Goal: Task Accomplishment & Management: Complete application form

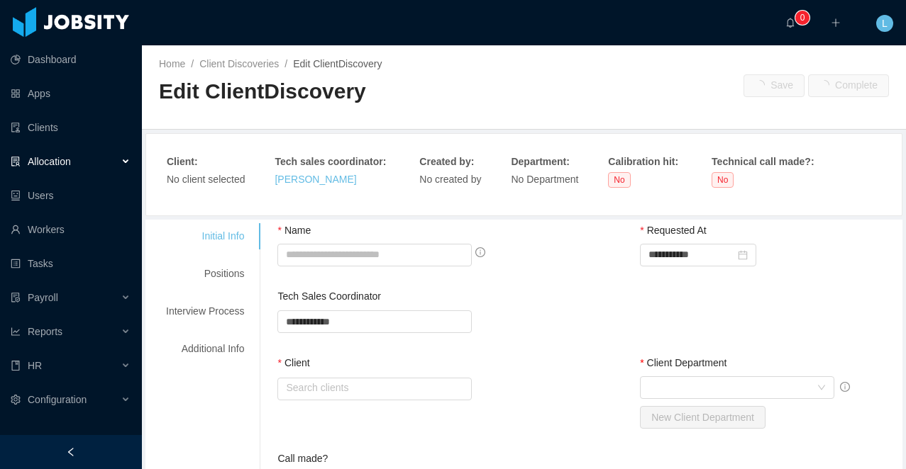
type input "**********"
type input "********"
type input "*"
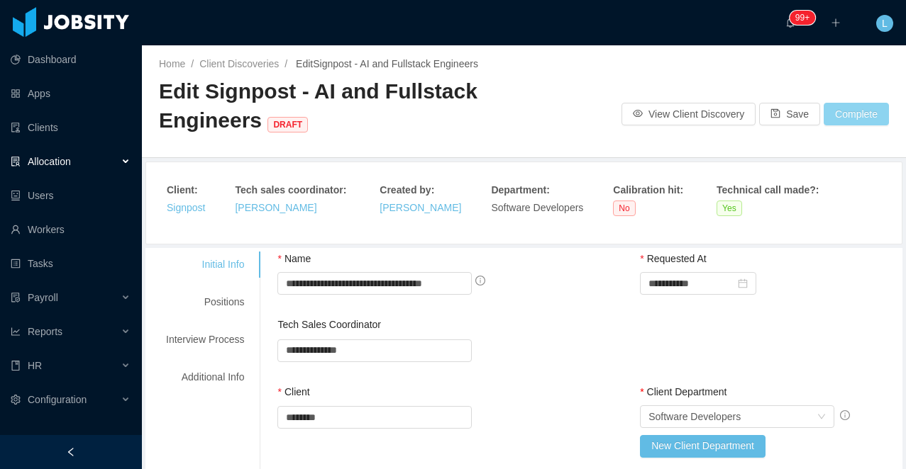
click at [853, 115] on button "Complete" at bounding box center [855, 114] width 65 height 23
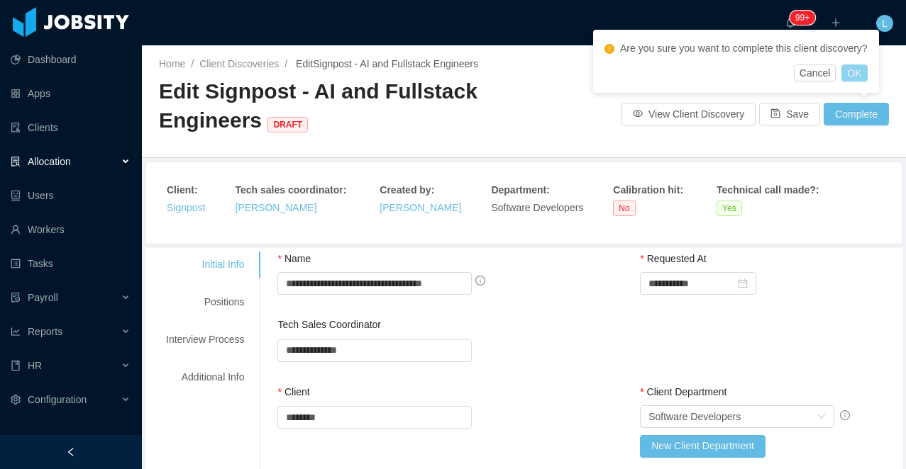
click at [867, 72] on button "OK" at bounding box center [854, 73] width 26 height 17
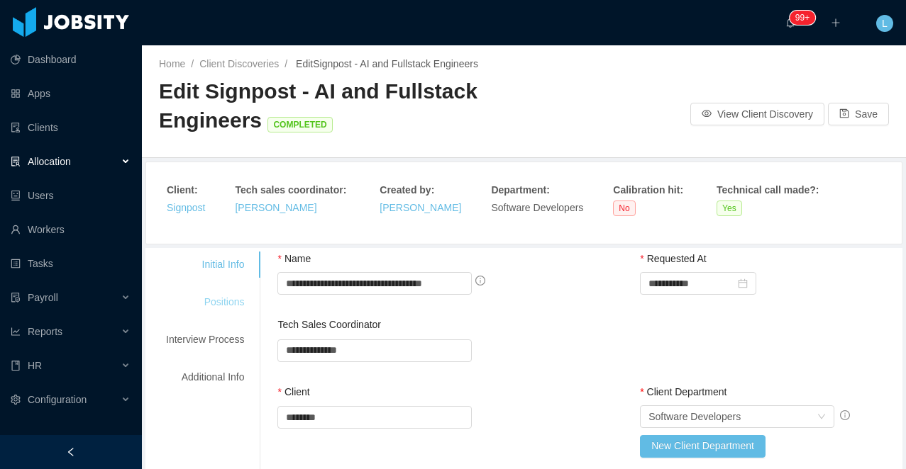
click at [234, 298] on div "Positions" at bounding box center [205, 302] width 112 height 26
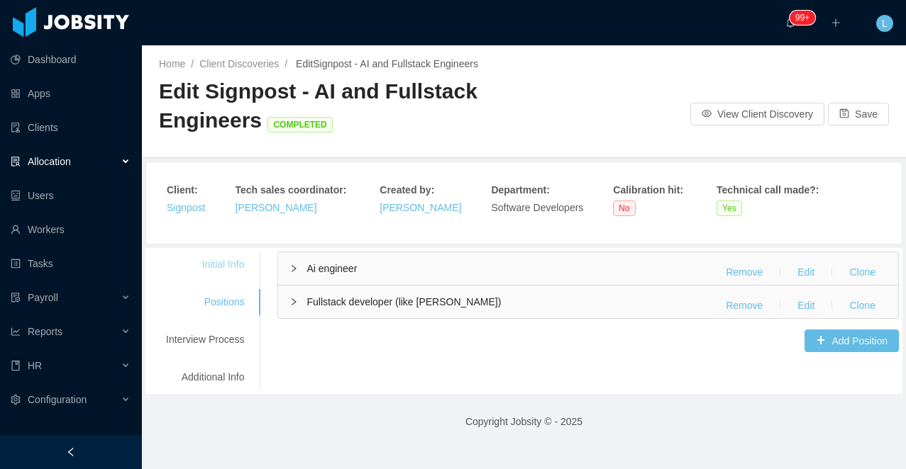
click at [242, 252] on div "Initial Info" at bounding box center [205, 265] width 112 height 26
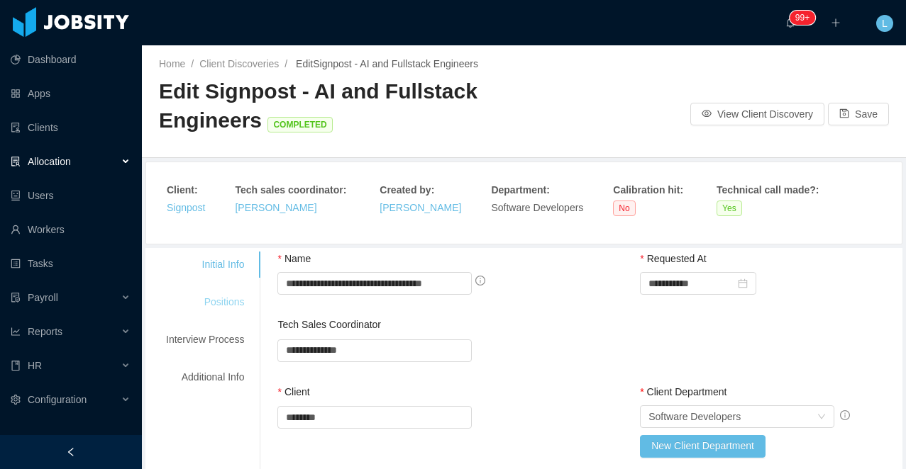
click at [237, 303] on div "Positions" at bounding box center [205, 302] width 112 height 26
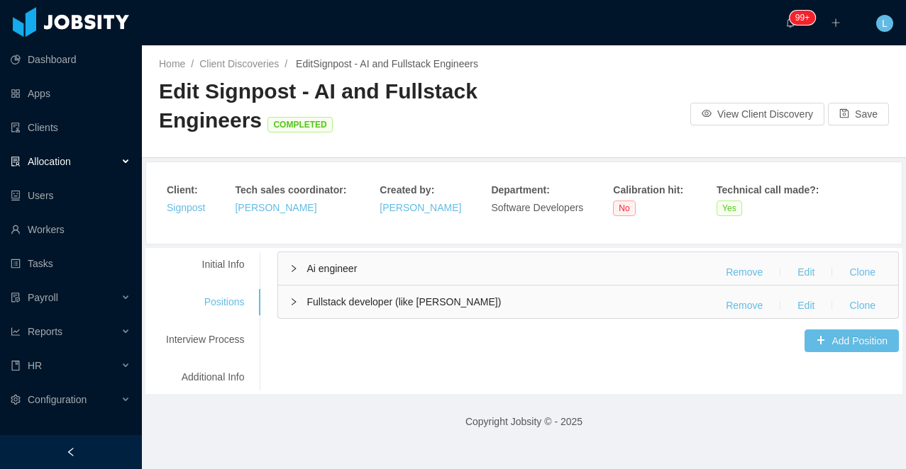
click at [612, 277] on div "Ai engineer Remove Edit Clone" at bounding box center [588, 268] width 620 height 33
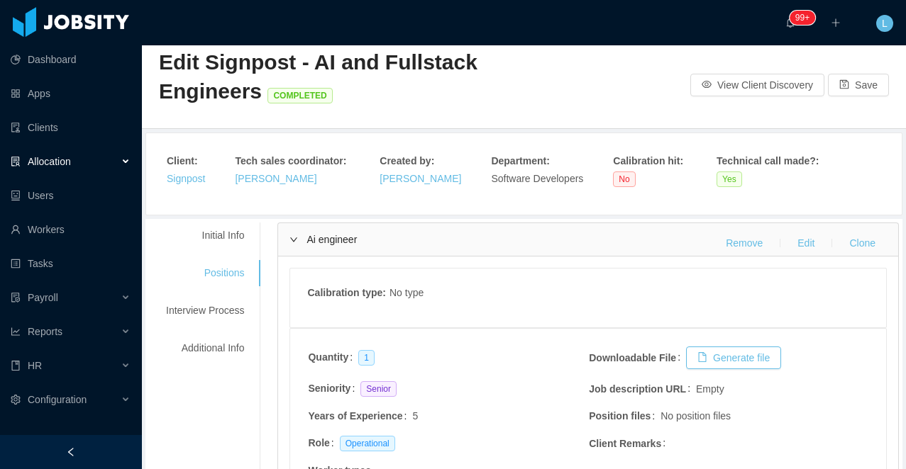
scroll to position [30, 0]
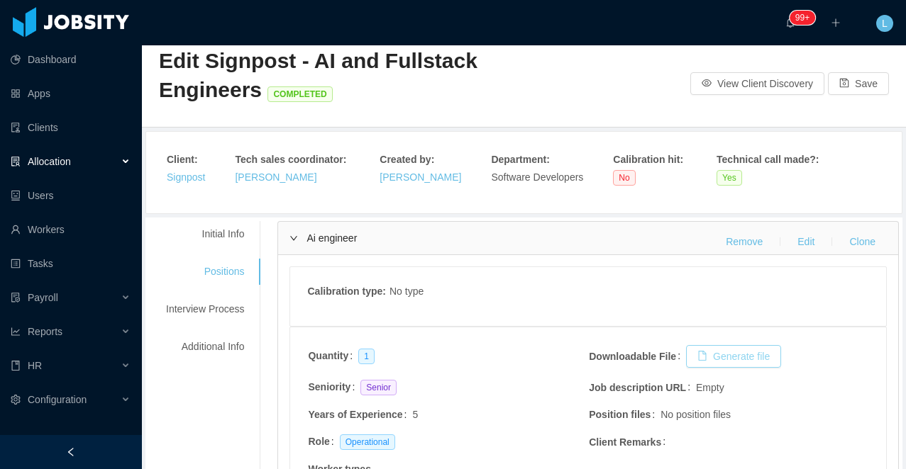
click at [716, 358] on button "Generate file" at bounding box center [733, 356] width 95 height 23
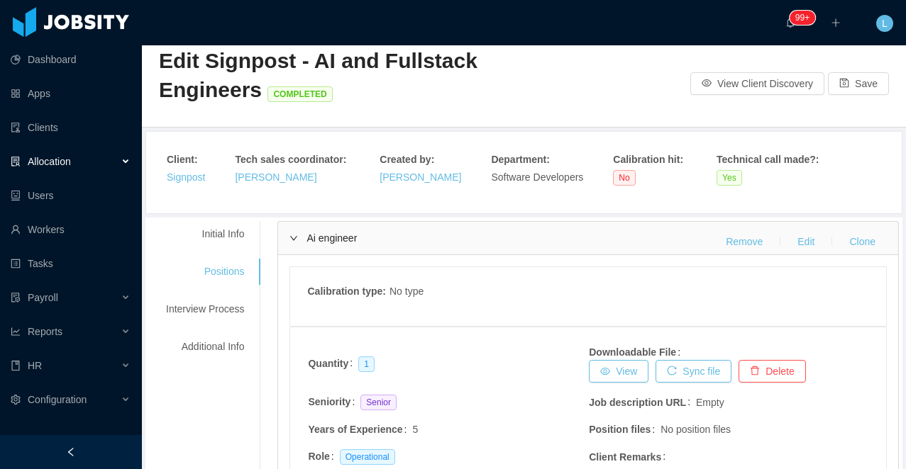
click at [649, 242] on div "Ai engineer Remove Edit Clone" at bounding box center [588, 238] width 620 height 33
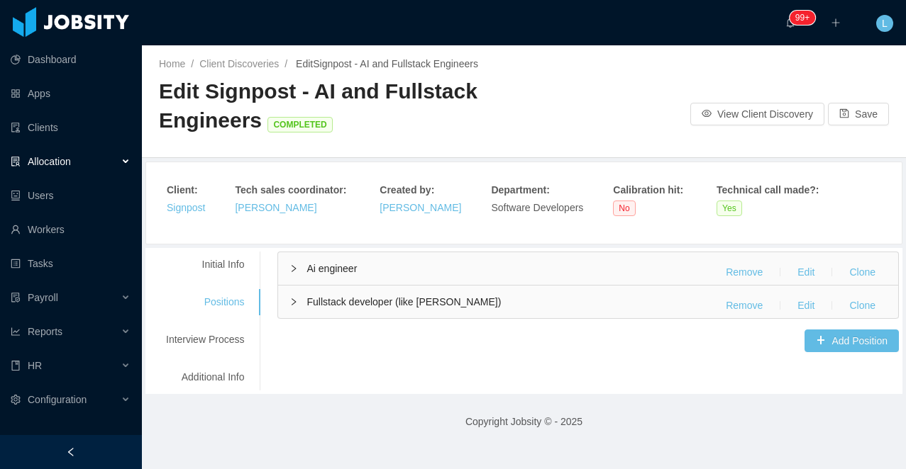
click at [651, 266] on div "Ai engineer Remove Edit Clone" at bounding box center [588, 268] width 620 height 33
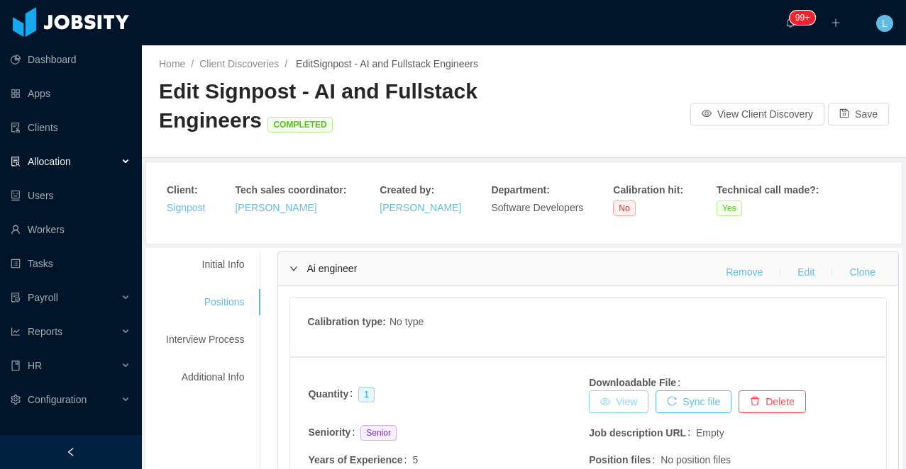
click at [628, 406] on link "View" at bounding box center [619, 402] width 60 height 23
click at [535, 277] on div "Ai engineer Remove Edit Clone" at bounding box center [588, 268] width 620 height 33
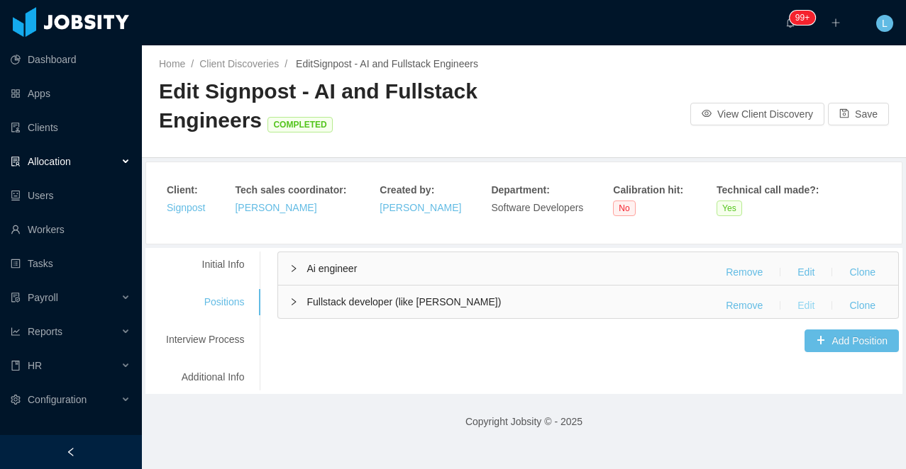
click at [805, 311] on button "Edit" at bounding box center [806, 305] width 40 height 23
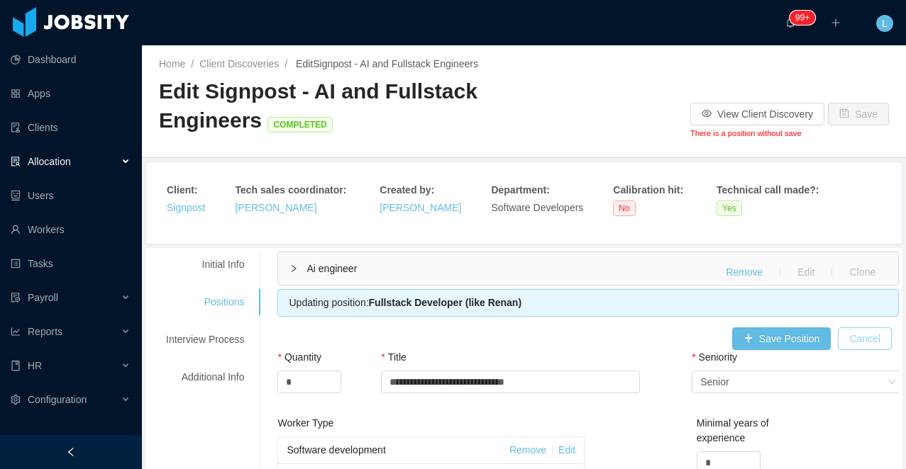
click at [867, 338] on button "Cancel" at bounding box center [865, 339] width 54 height 23
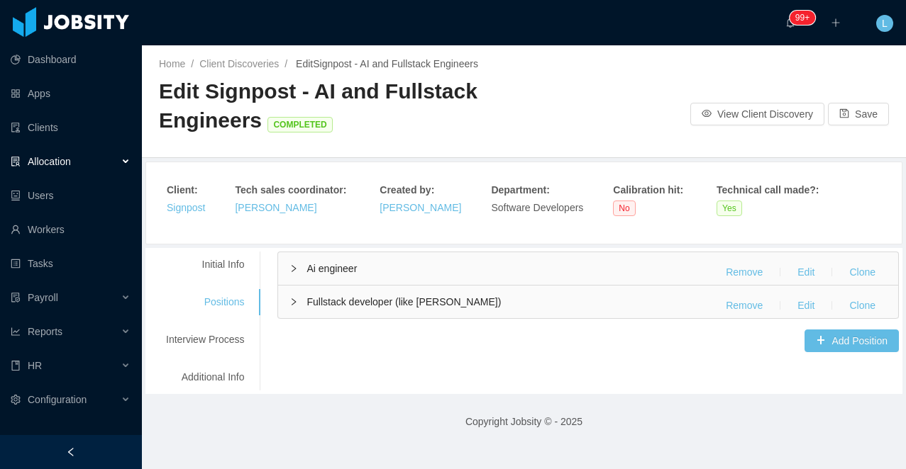
click at [645, 307] on div "Fullstack developer (like renan) Remove Edit Clone" at bounding box center [588, 302] width 620 height 33
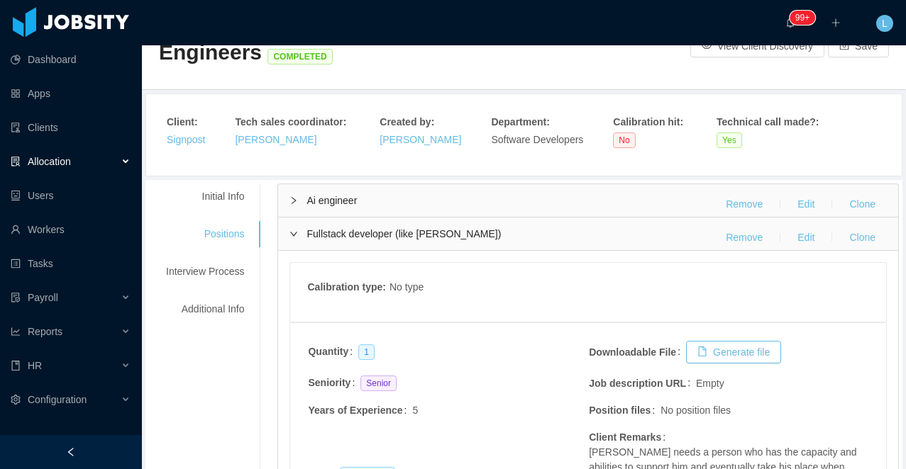
scroll to position [185, 0]
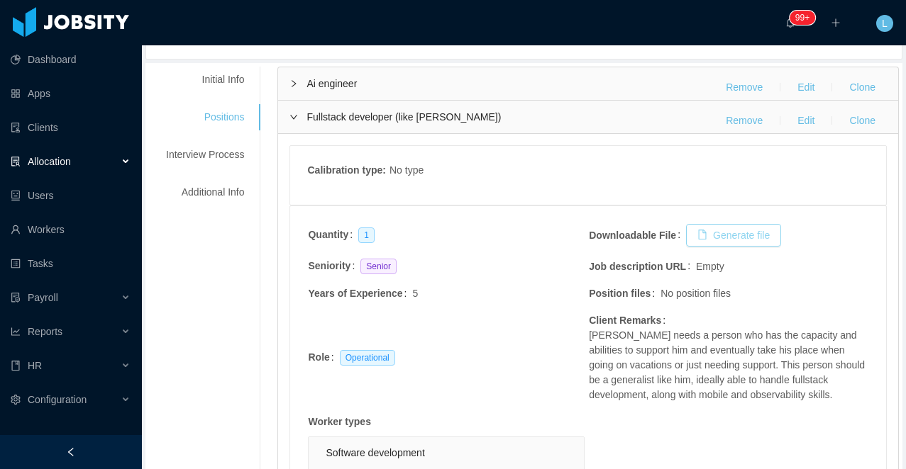
click at [707, 239] on button "Generate file" at bounding box center [733, 235] width 95 height 23
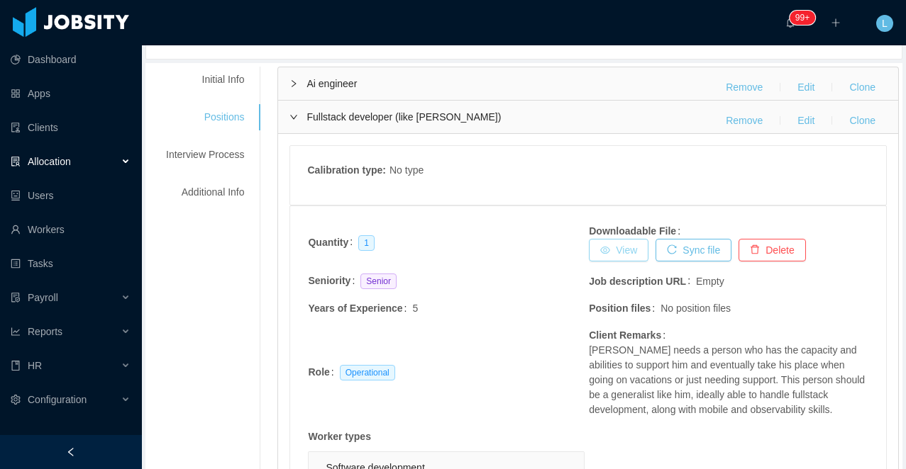
click at [623, 254] on link "View" at bounding box center [619, 250] width 60 height 23
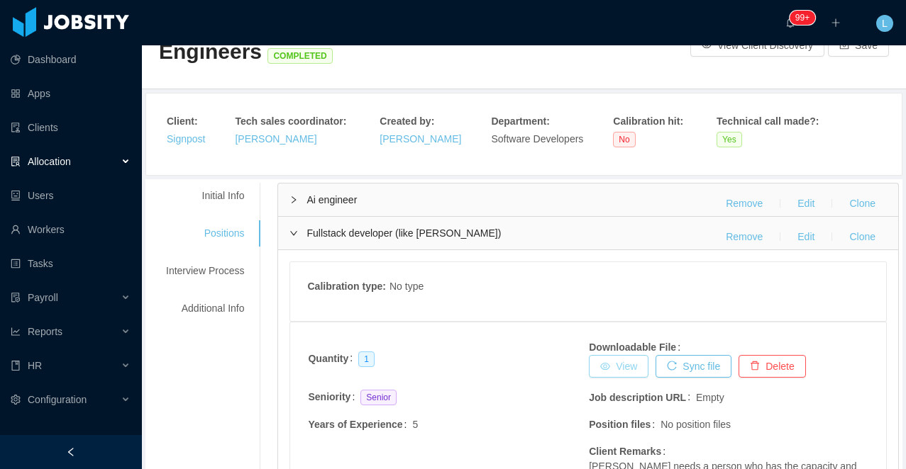
scroll to position [0, 0]
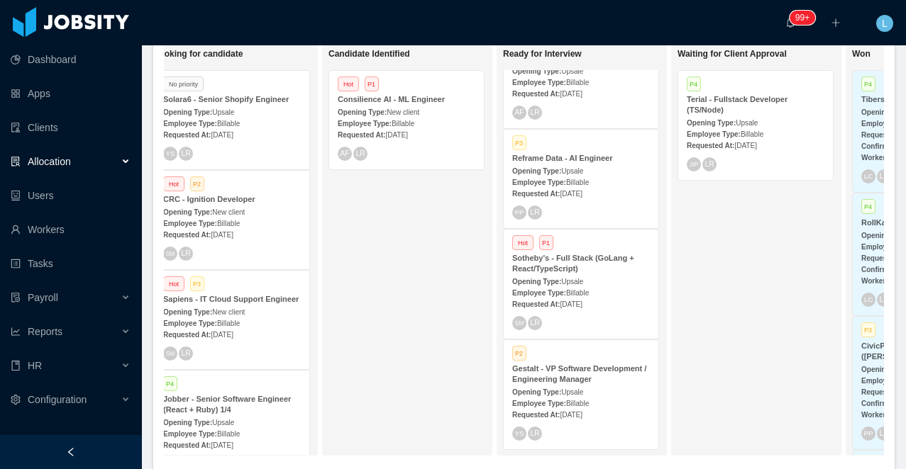
scroll to position [276, 0]
click at [587, 384] on div "Opening Type: Upsale" at bounding box center [581, 391] width 138 height 15
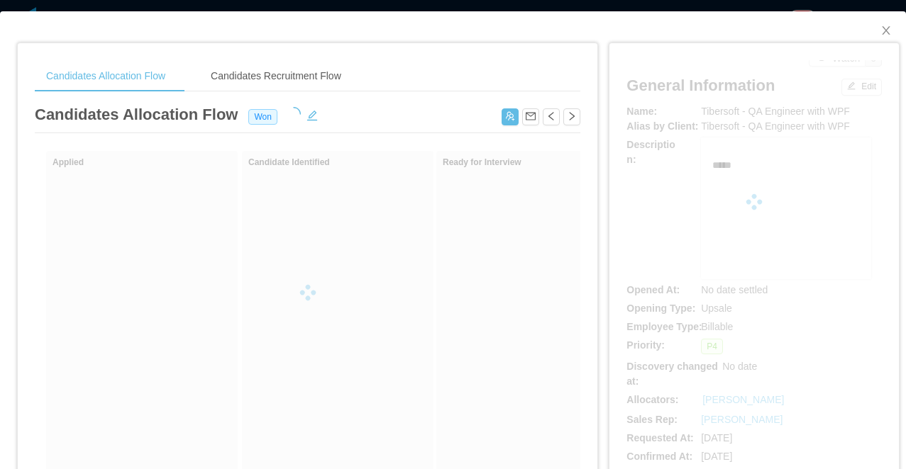
click at [521, 6] on div "Candidates Allocation Flow Candidates Recruitment Flow Candidates Allocation Fl…" at bounding box center [453, 234] width 906 height 469
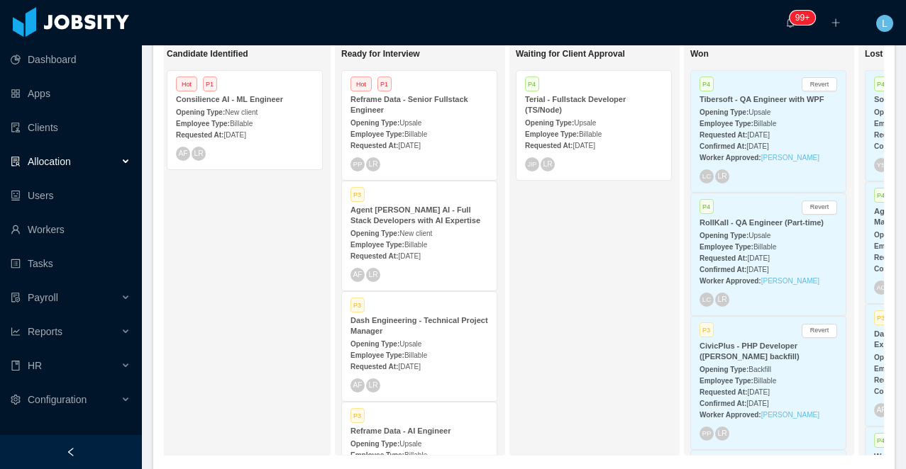
scroll to position [47, 0]
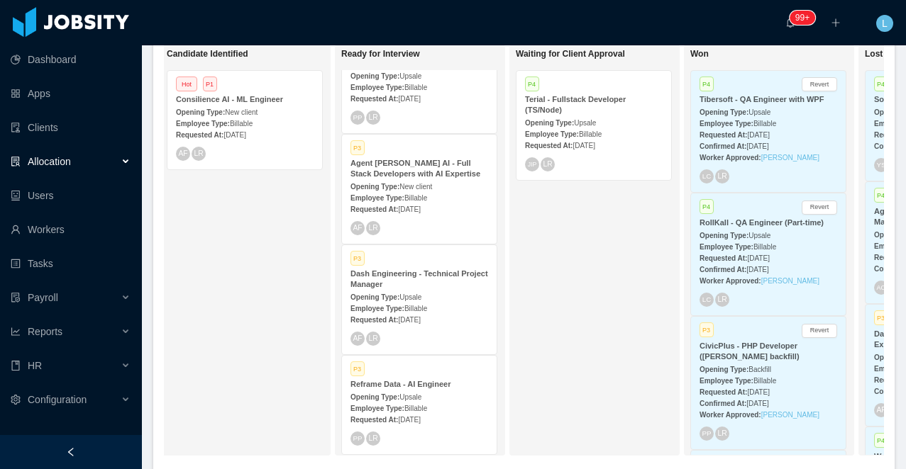
click at [455, 181] on div "Opening Type: New client" at bounding box center [419, 186] width 138 height 15
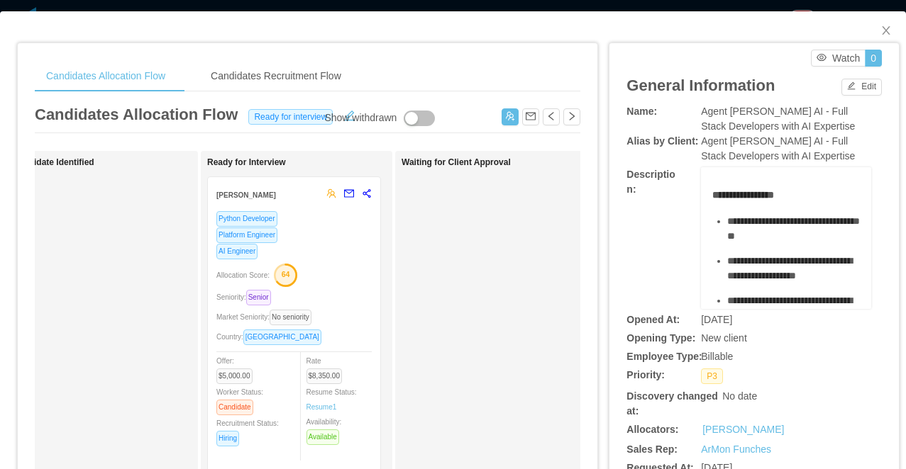
scroll to position [0, 189]
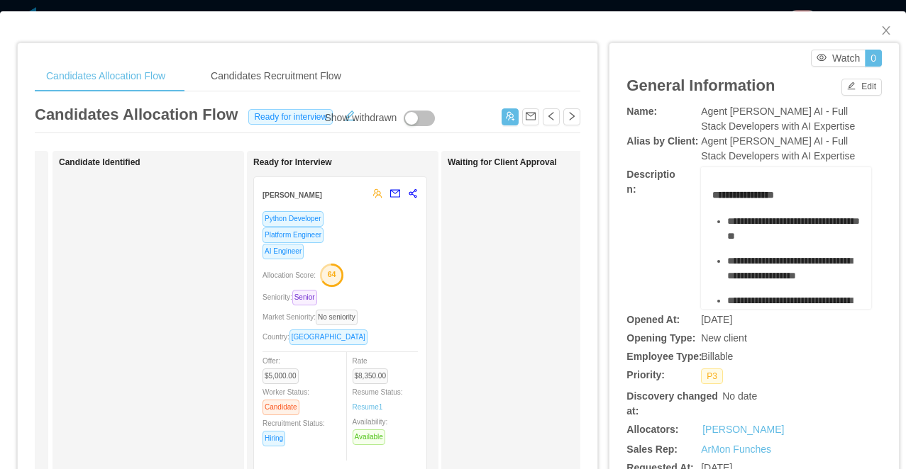
click at [387, 262] on div "Python Developer Platform Engineer AI Engineer Allocation Score: 64 Seniority: …" at bounding box center [339, 351] width 155 height 281
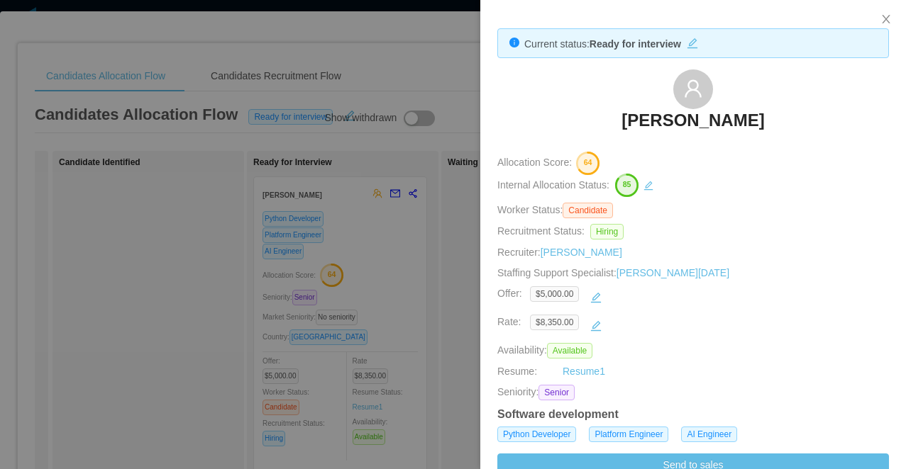
drag, startPoint x: 610, startPoint y: 117, endPoint x: 652, endPoint y: 140, distance: 48.6
click at [652, 140] on div "Ashutosh Dhanda" at bounding box center [692, 105] width 391 height 71
copy h3 "Ashutosh Dhanda"
click at [367, 261] on div at bounding box center [453, 234] width 906 height 469
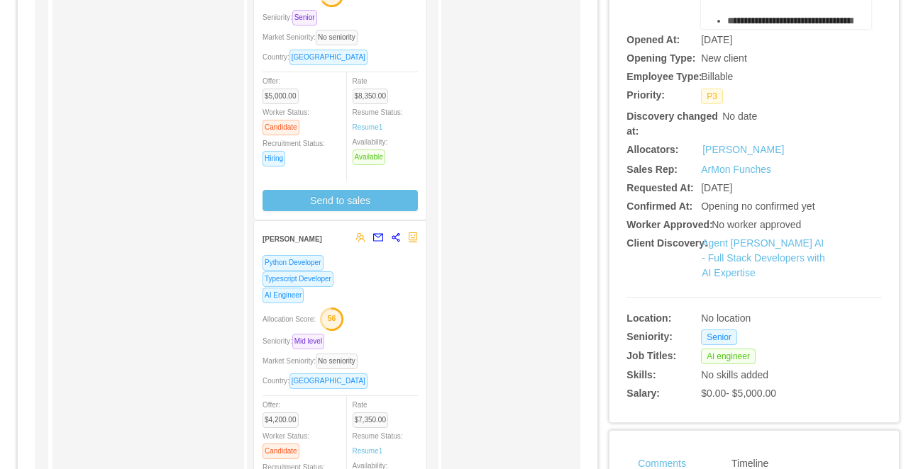
scroll to position [309, 0]
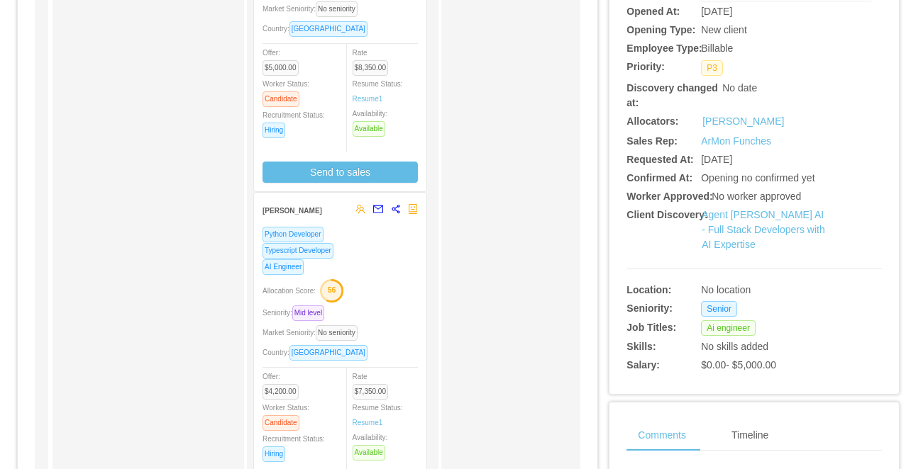
click at [377, 281] on div "Allocation Score: 56" at bounding box center [339, 290] width 155 height 23
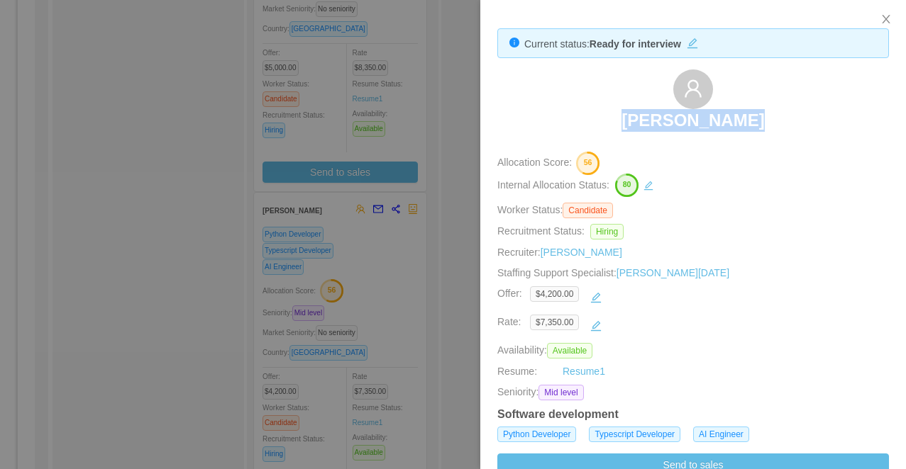
click at [643, 135] on div "Gustavo Silva" at bounding box center [692, 105] width 391 height 71
copy h3 "Gustavo Silva"
click at [419, 205] on div at bounding box center [453, 234] width 906 height 469
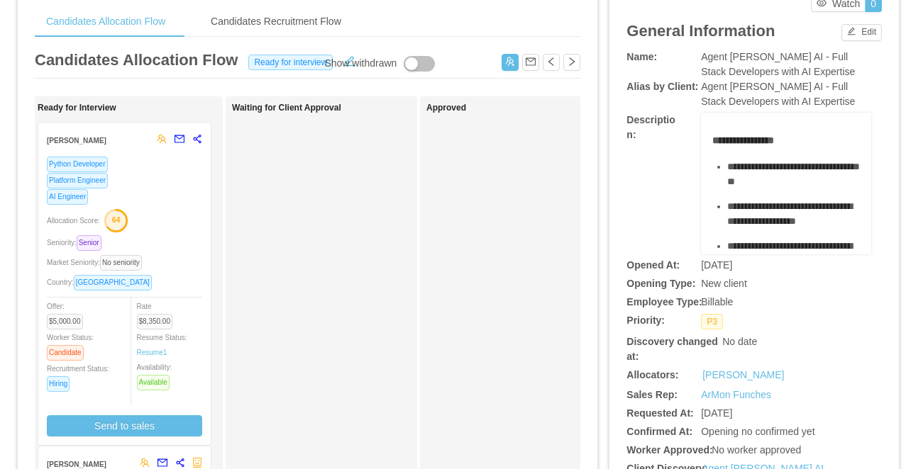
scroll to position [0, 0]
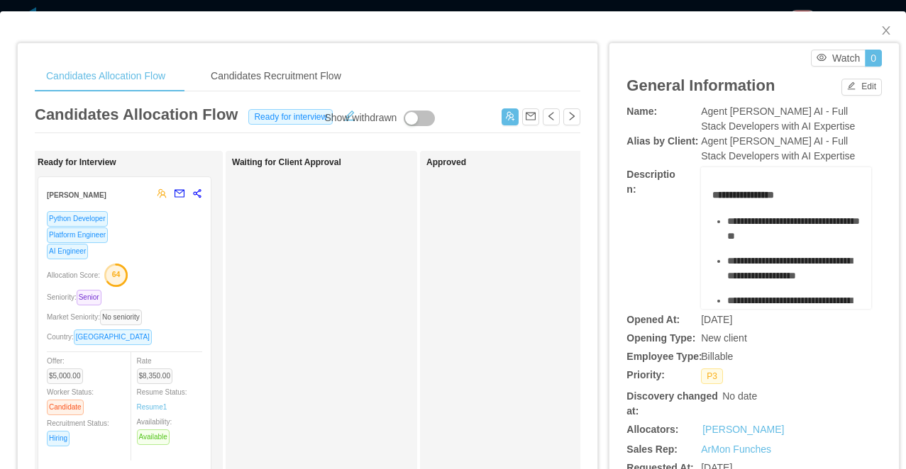
click at [521, 4] on div "Candidates Allocation Flow Candidates Recruitment Flow Candidates Allocation Fl…" at bounding box center [453, 234] width 906 height 469
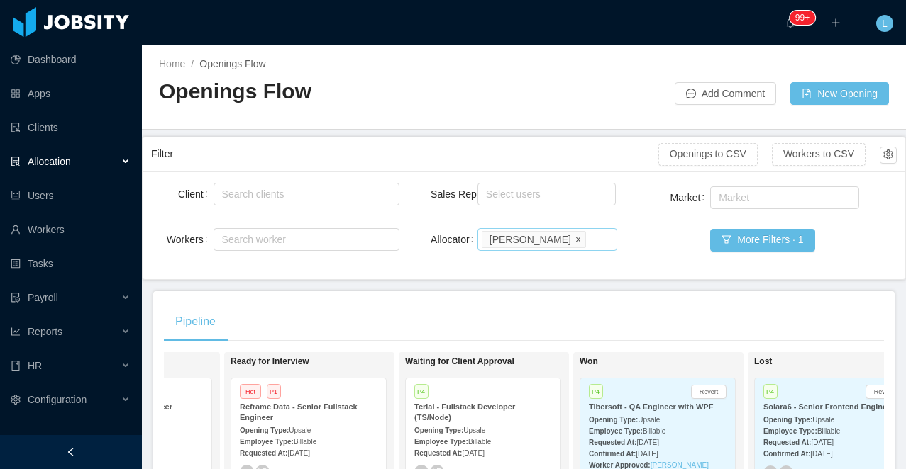
click at [574, 240] on icon "icon: close" at bounding box center [577, 238] width 7 height 7
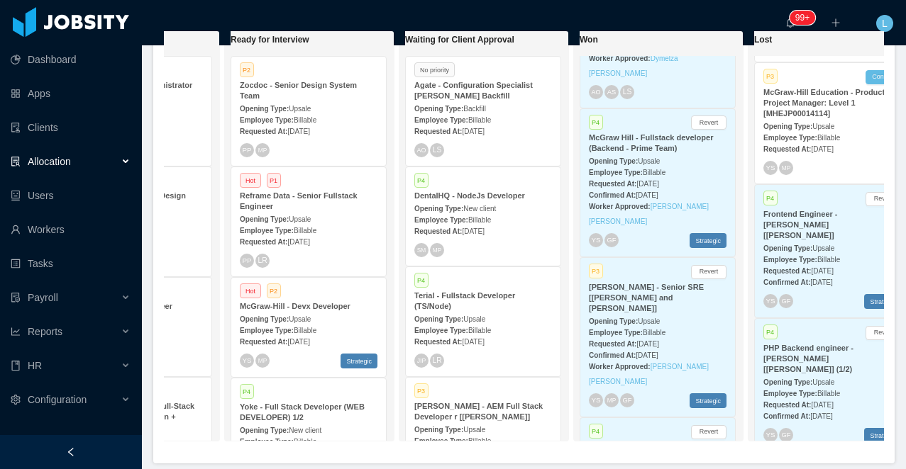
scroll to position [0, 533]
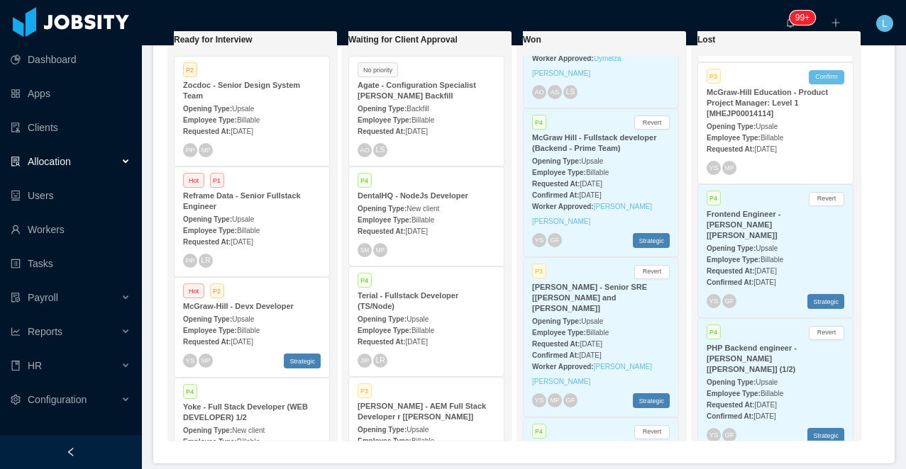
click at [792, 249] on div "Opening Type: Upsale" at bounding box center [775, 247] width 138 height 15
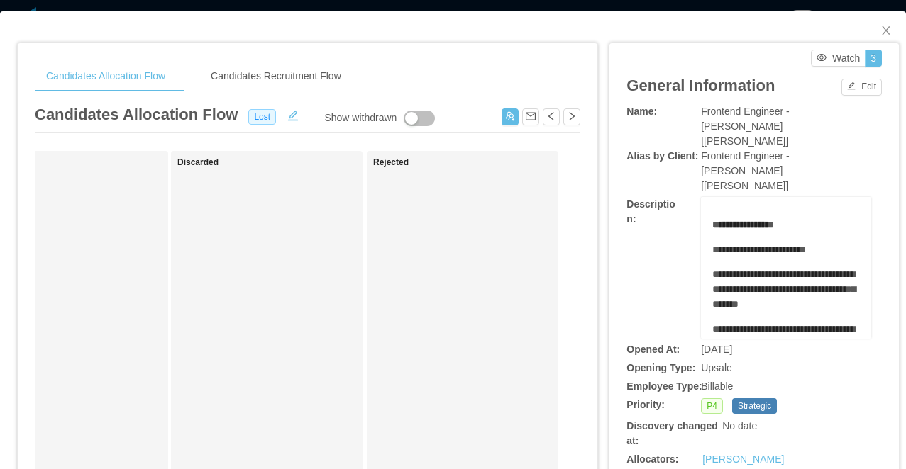
click at [425, 7] on div "**********" at bounding box center [453, 234] width 906 height 469
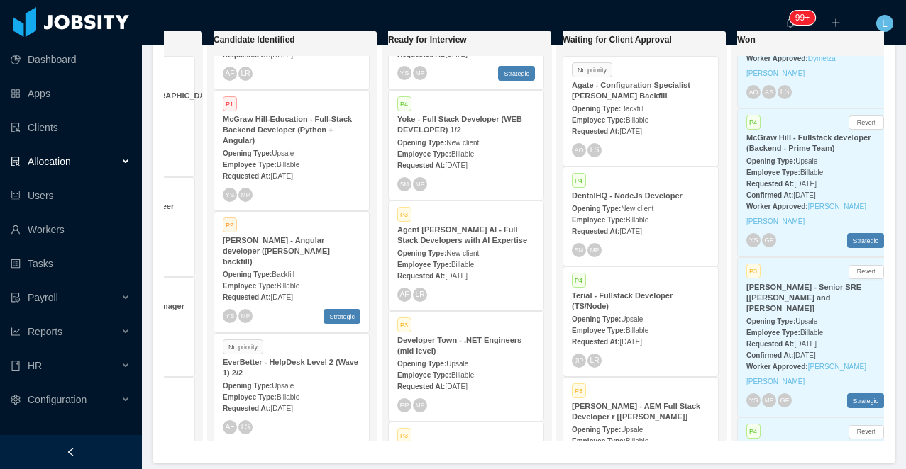
scroll to position [0, 533]
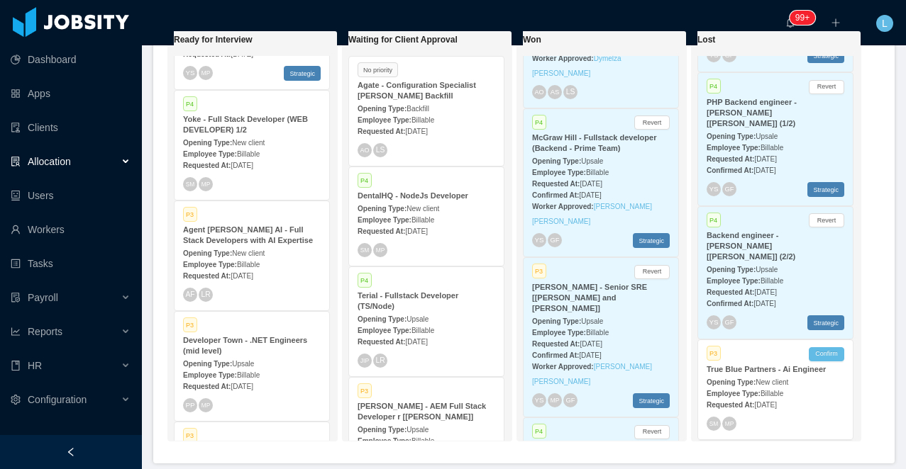
click at [768, 128] on div "Opening Type: Upsale" at bounding box center [775, 135] width 138 height 15
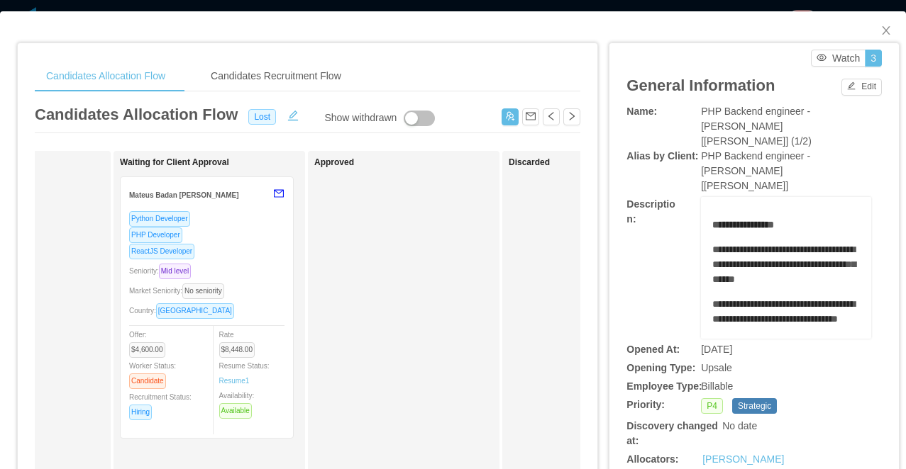
click at [868, 4] on div "**********" at bounding box center [453, 234] width 906 height 469
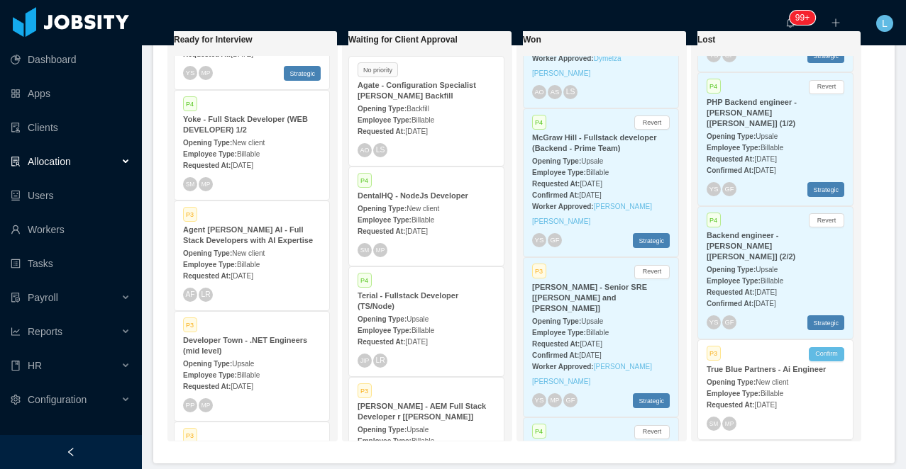
click at [760, 277] on strong "Employee Type:" at bounding box center [733, 281] width 54 height 8
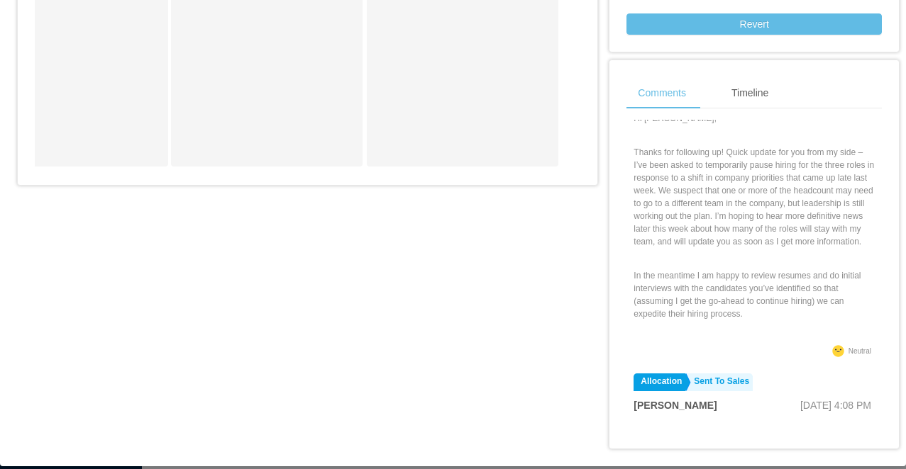
scroll to position [226, 0]
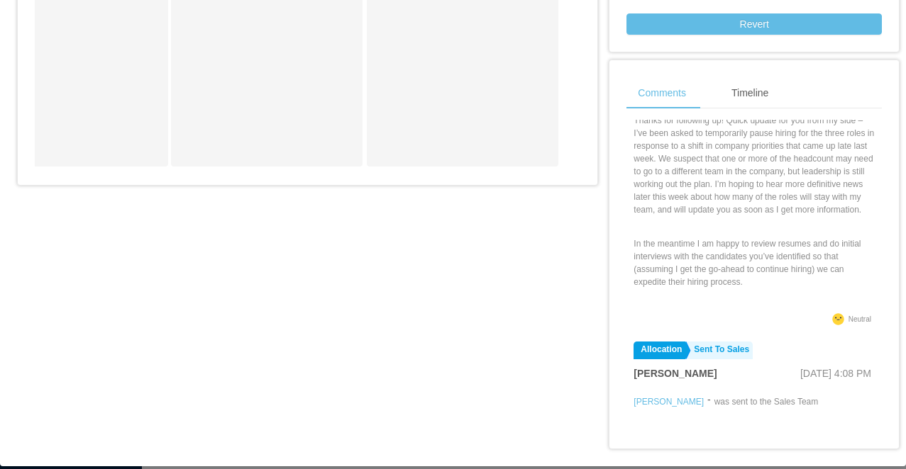
click at [384, 457] on div "**********" at bounding box center [453, 234] width 906 height 469
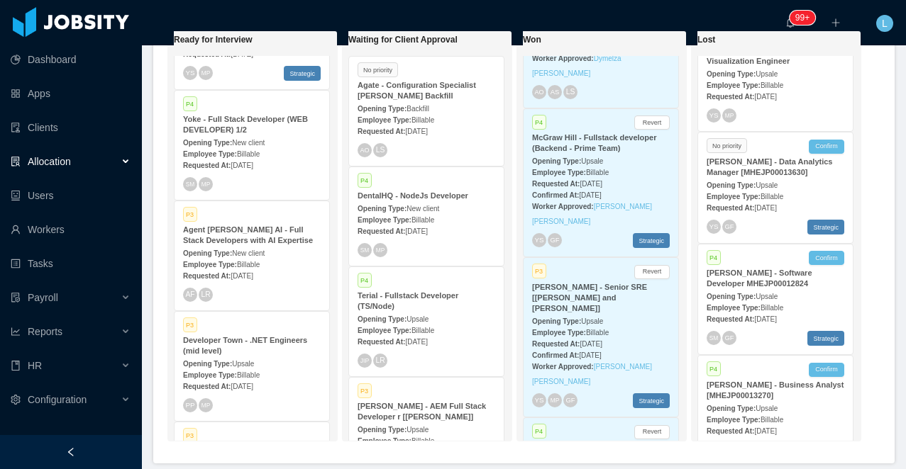
scroll to position [3169, 0]
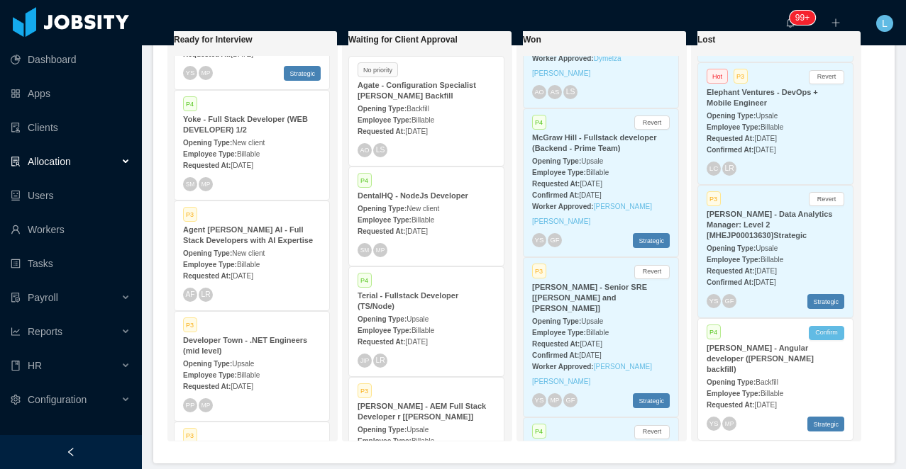
click at [812, 235] on strong "McGraw-Hill - Data Analytics Manager: Level 2 [MHEJP00013630]Strategic" at bounding box center [769, 225] width 126 height 30
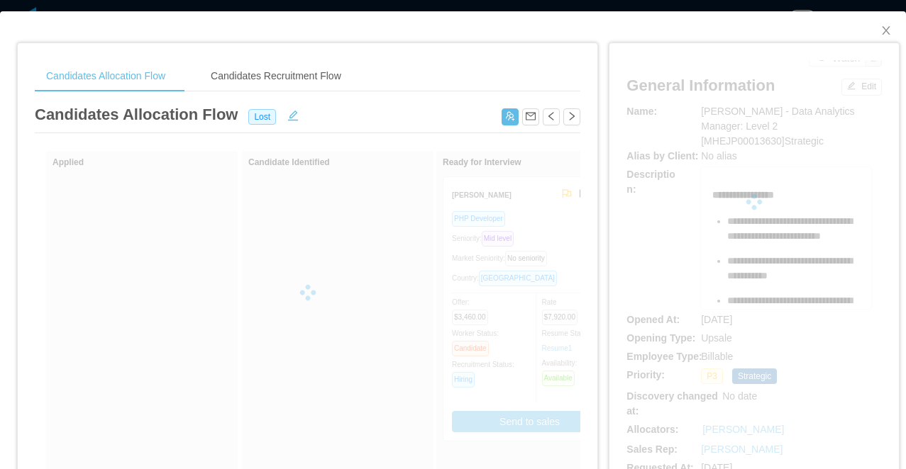
click at [796, 3] on div "**********" at bounding box center [453, 234] width 906 height 469
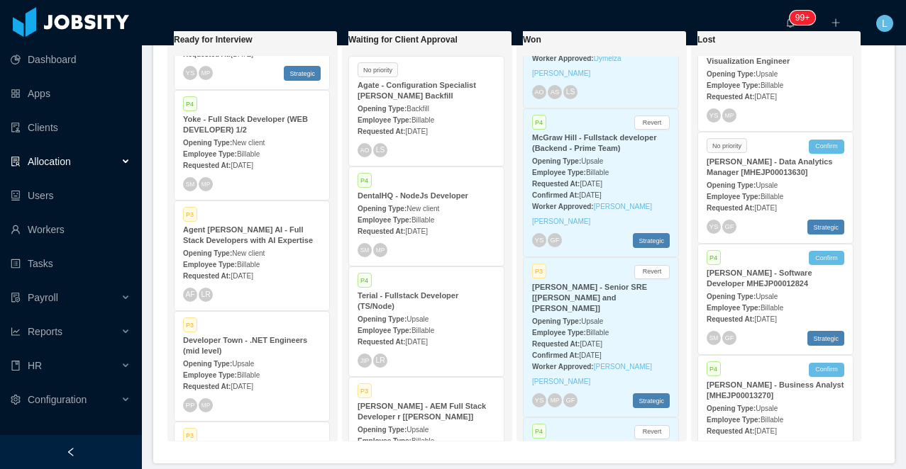
scroll to position [3169, 0]
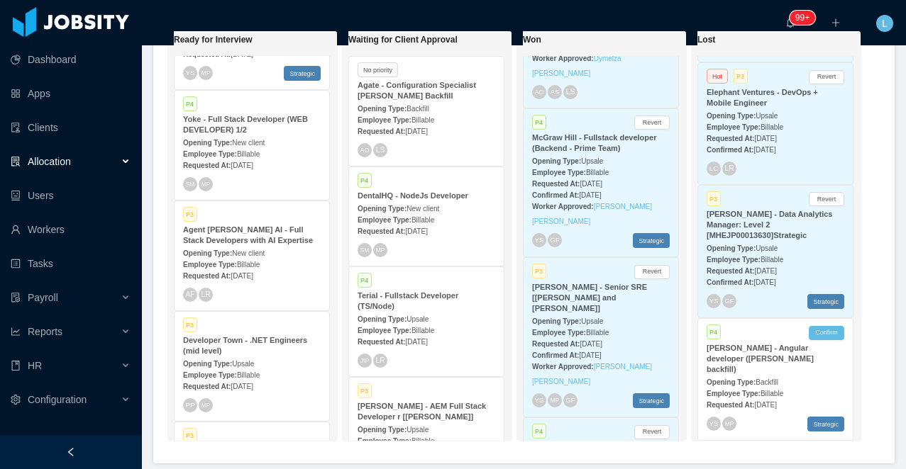
click at [803, 236] on strong "McGraw-Hill - Data Analytics Manager: Level 2 [MHEJP00013630]Strategic" at bounding box center [769, 225] width 126 height 30
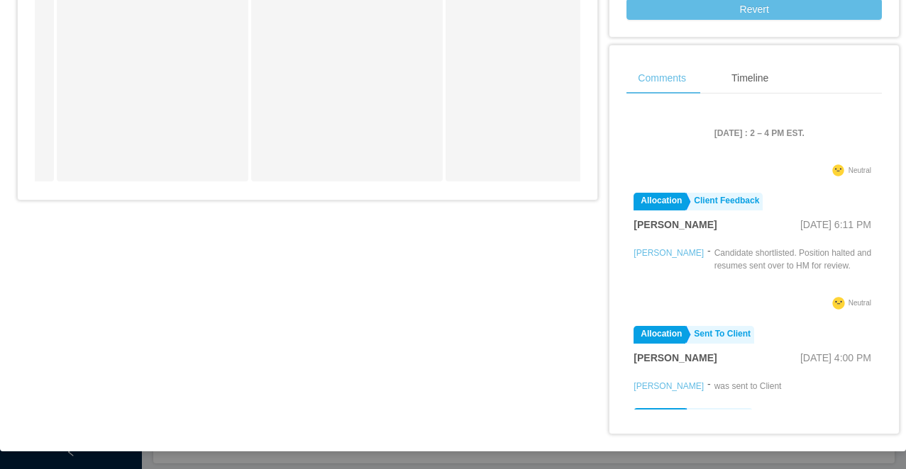
scroll to position [226, 0]
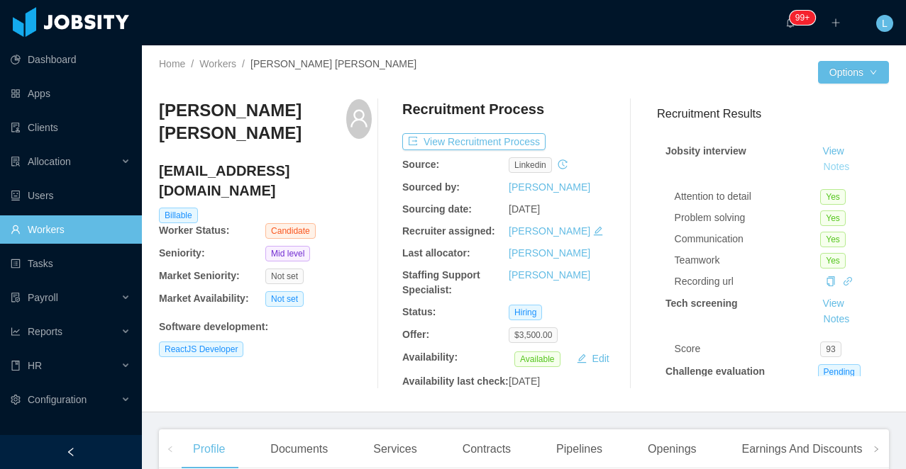
click at [839, 168] on button "Notes" at bounding box center [837, 167] width 38 height 17
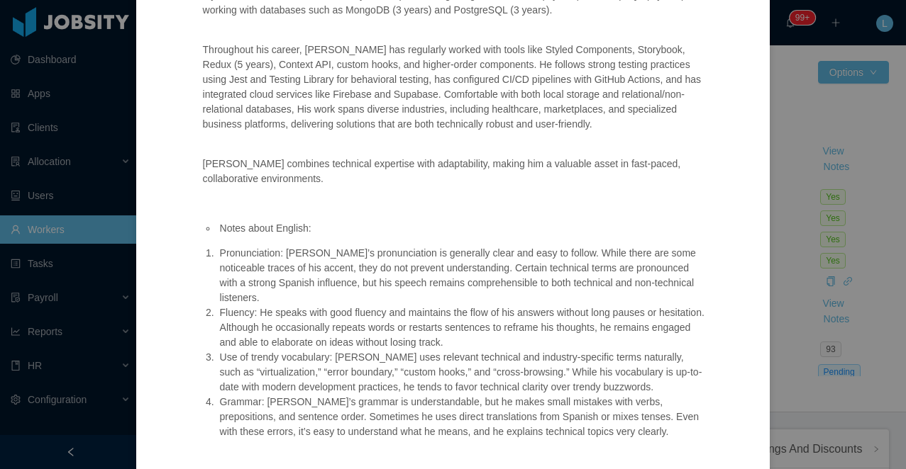
scroll to position [637, 0]
